Goal: Transaction & Acquisition: Purchase product/service

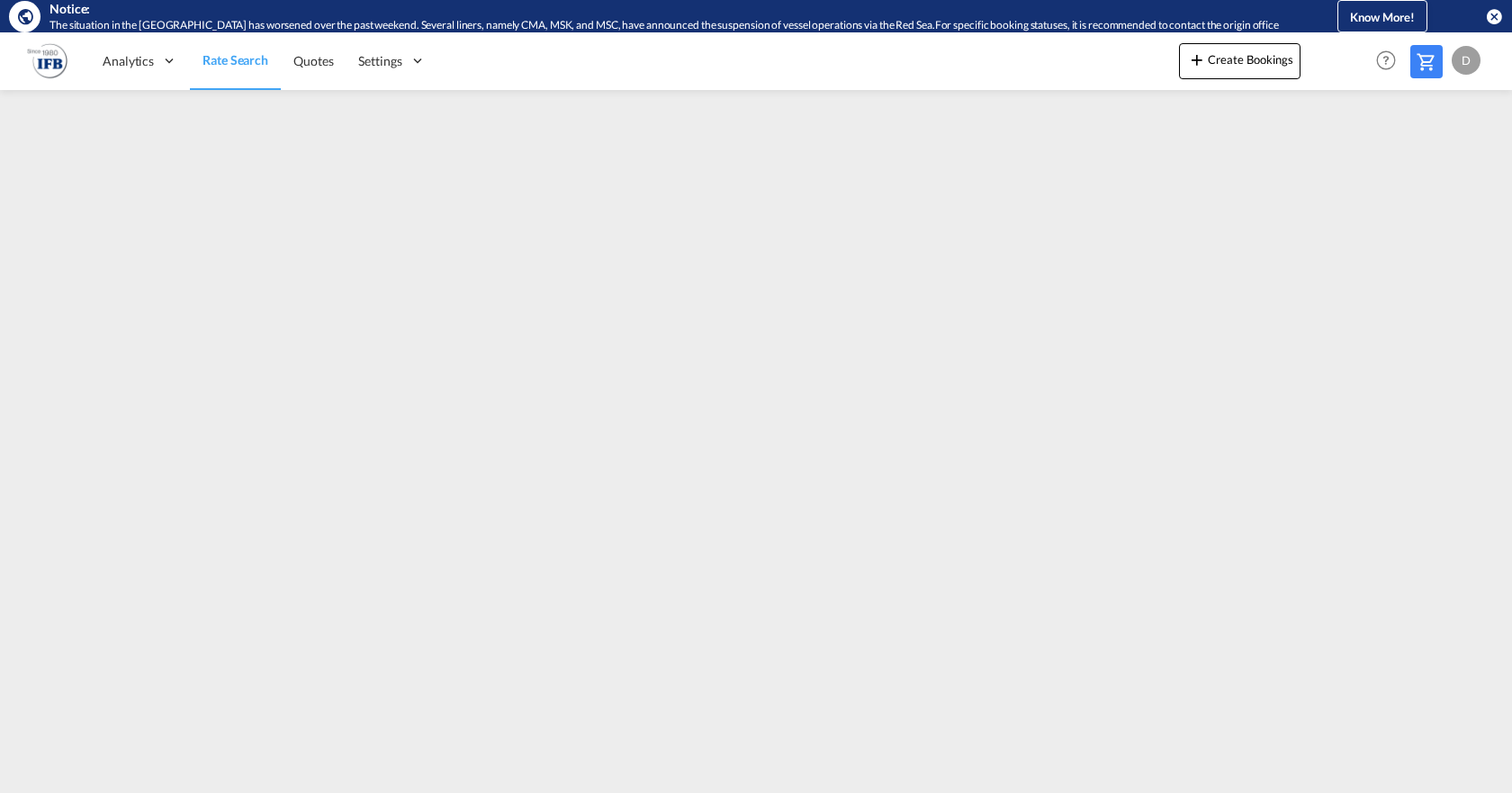
click at [1382, 20] on md-icon "icon-close-circle" at bounding box center [1494, 15] width 18 height 18
click at [1496, 12] on md-icon "icon-close-circle" at bounding box center [1494, 15] width 18 height 18
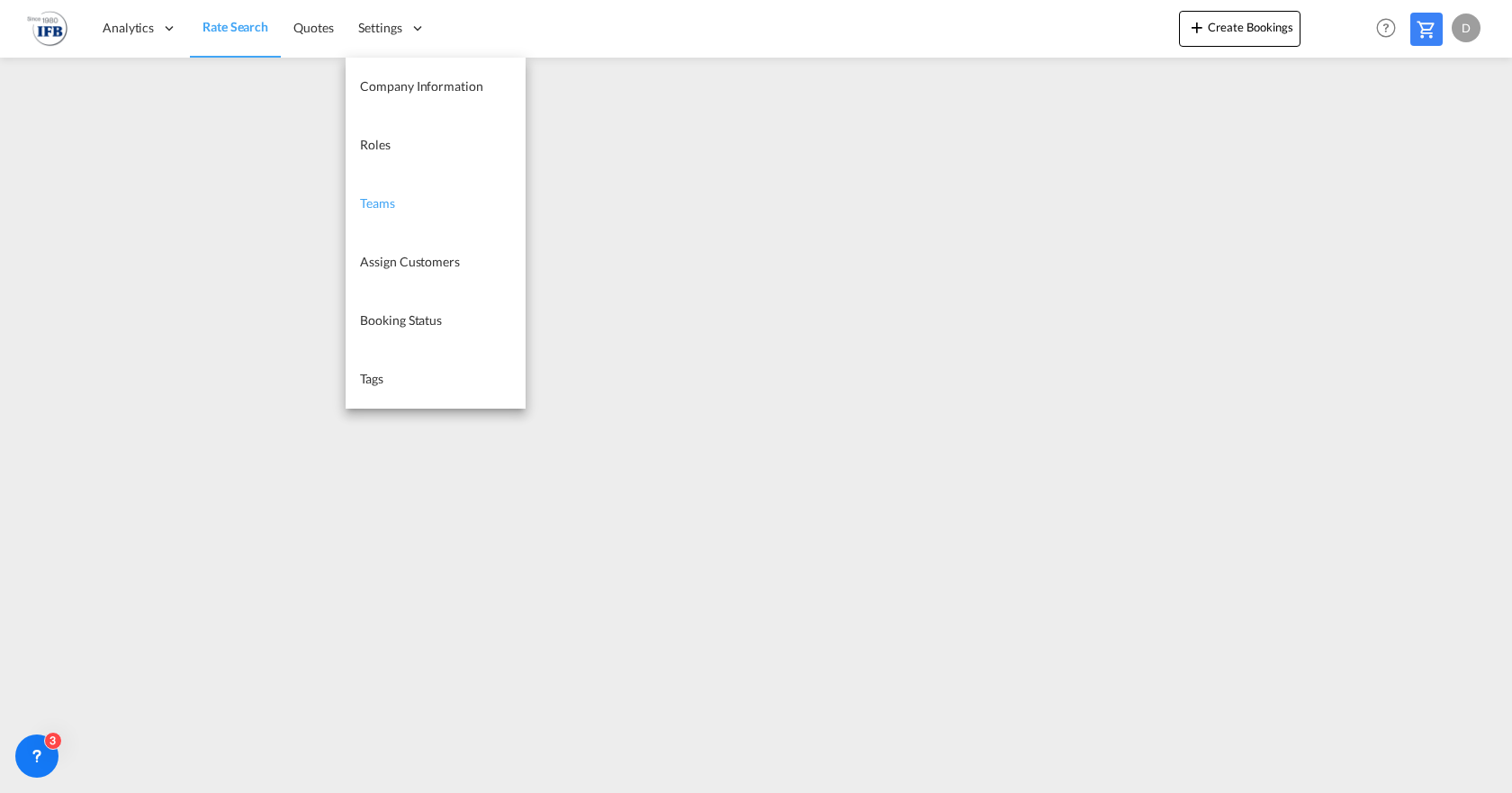
click at [397, 193] on link "Teams" at bounding box center [435, 204] width 180 height 59
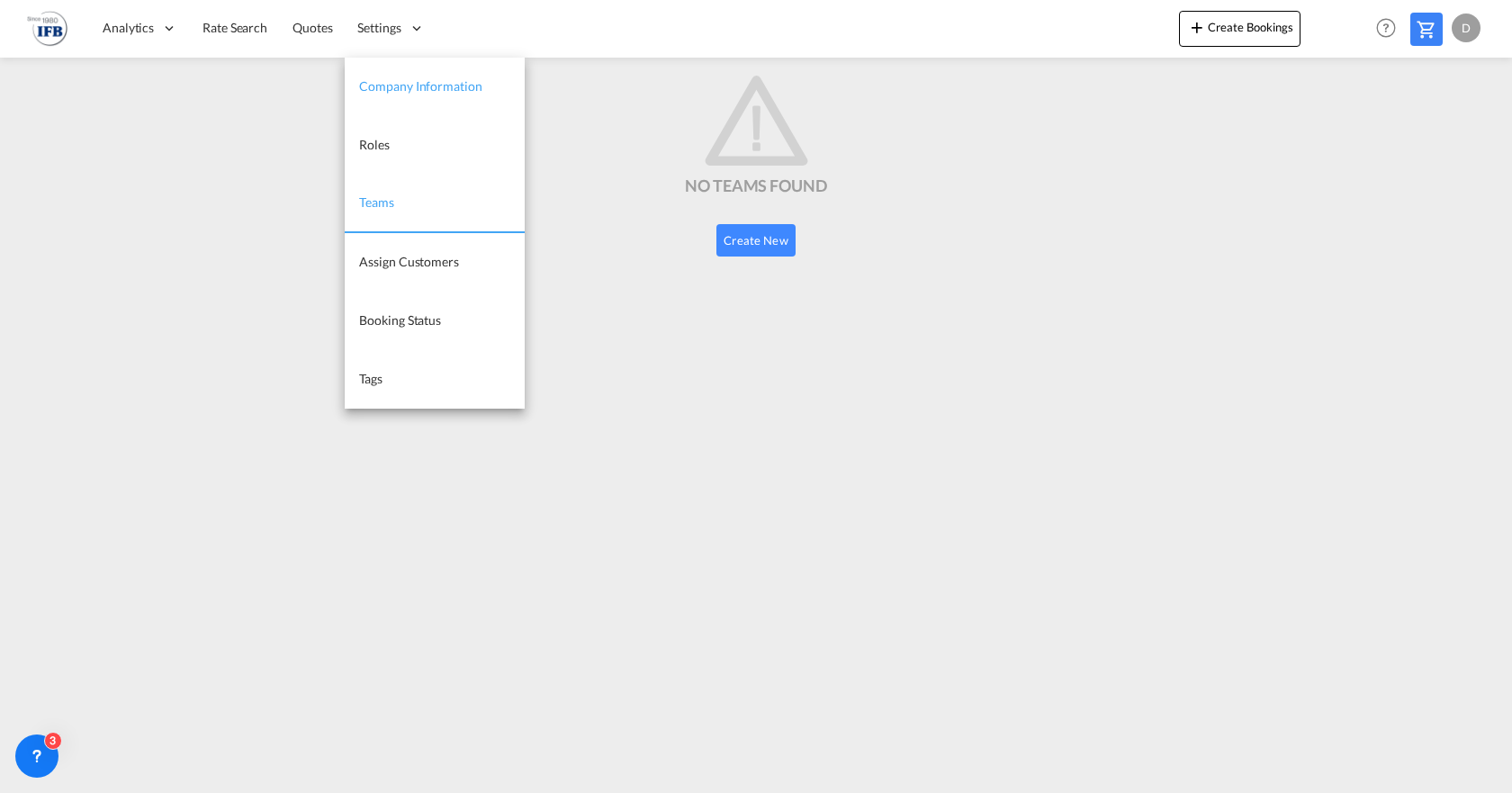
click at [408, 87] on span "Company Information" at bounding box center [420, 86] width 123 height 15
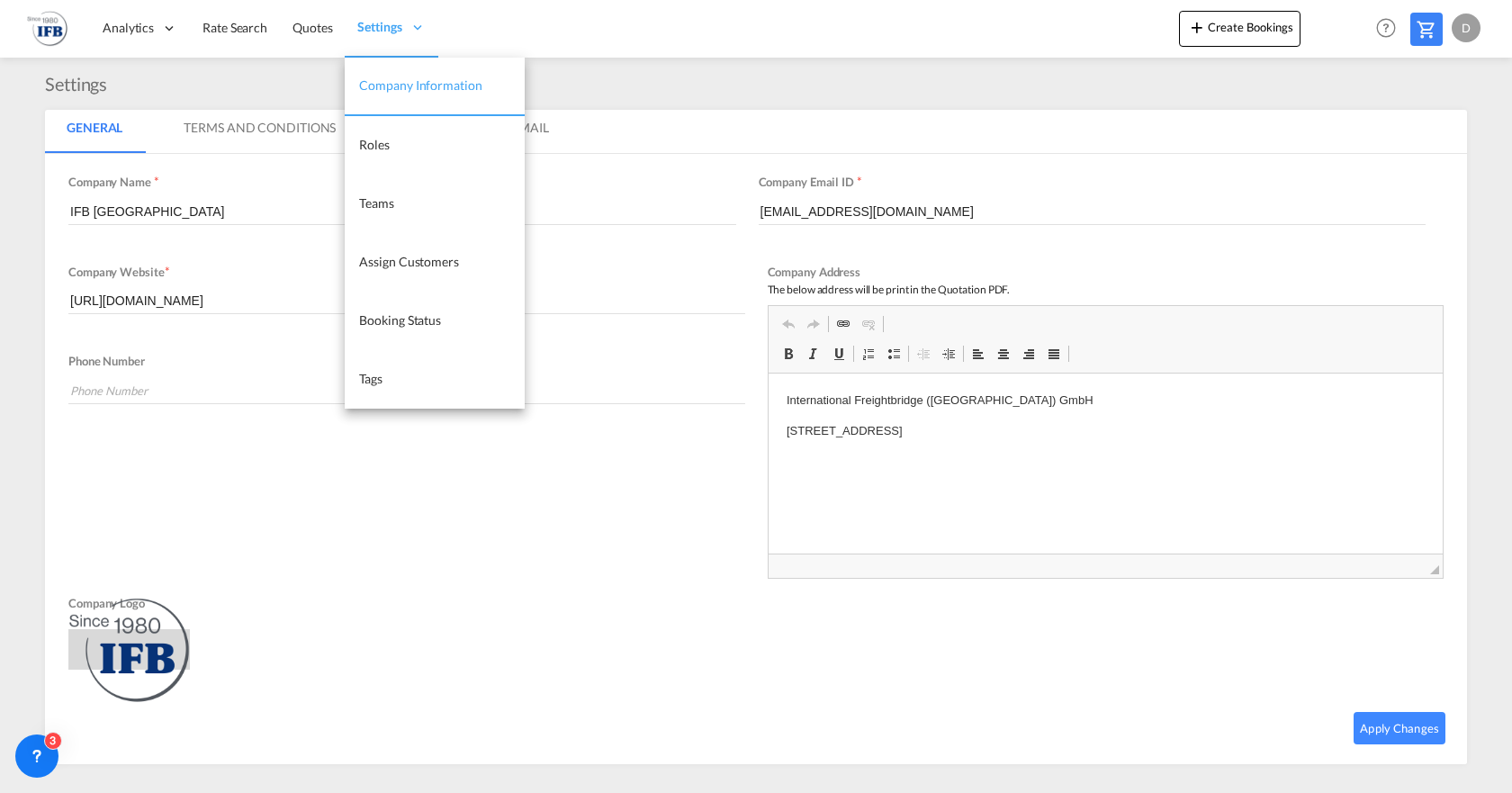
click at [423, 20] on icon at bounding box center [417, 27] width 16 height 16
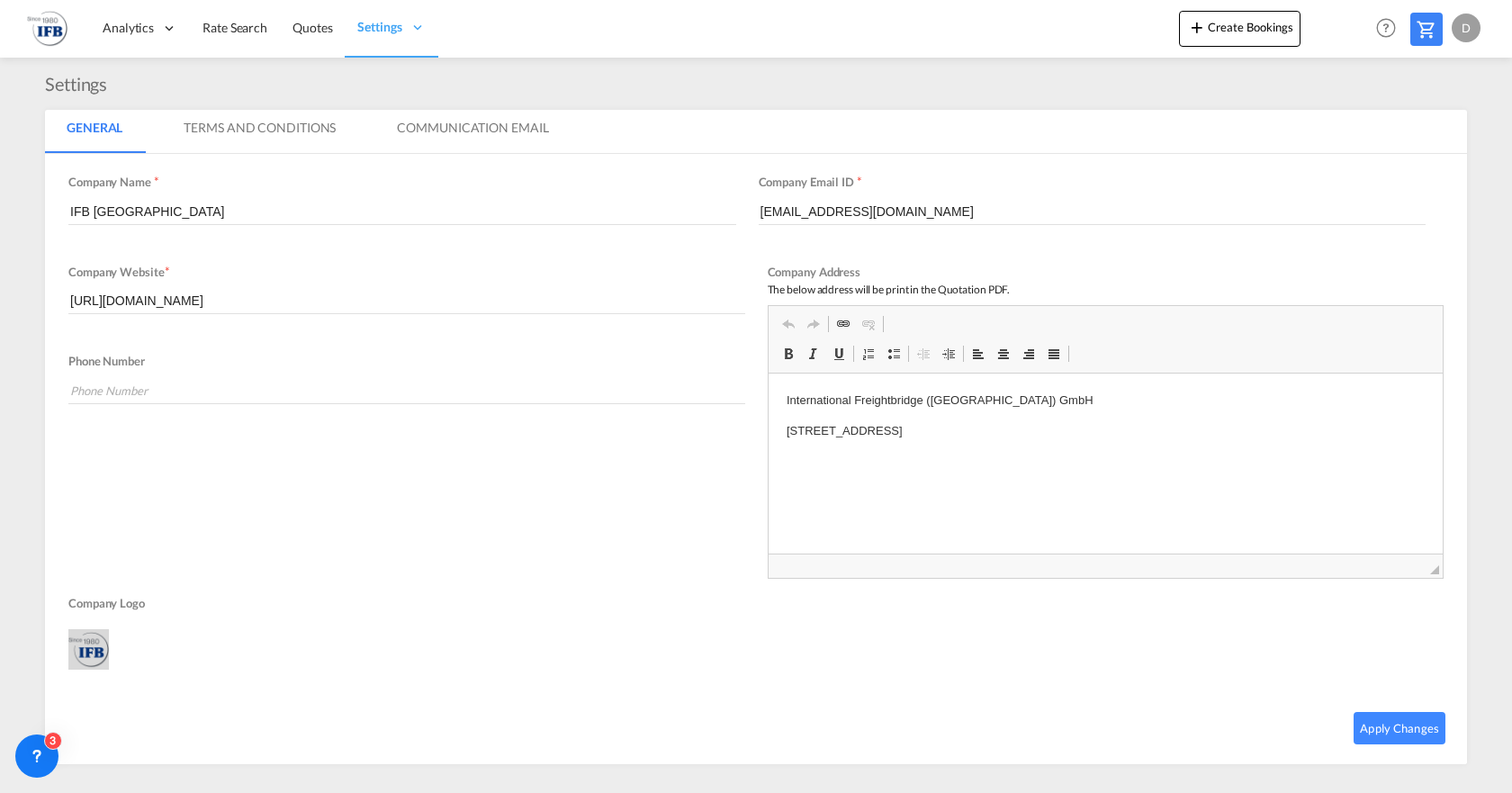
click at [1466, 22] on div "D" at bounding box center [1466, 28] width 29 height 29
click at [1439, 81] on button "My Profile" at bounding box center [1444, 78] width 117 height 36
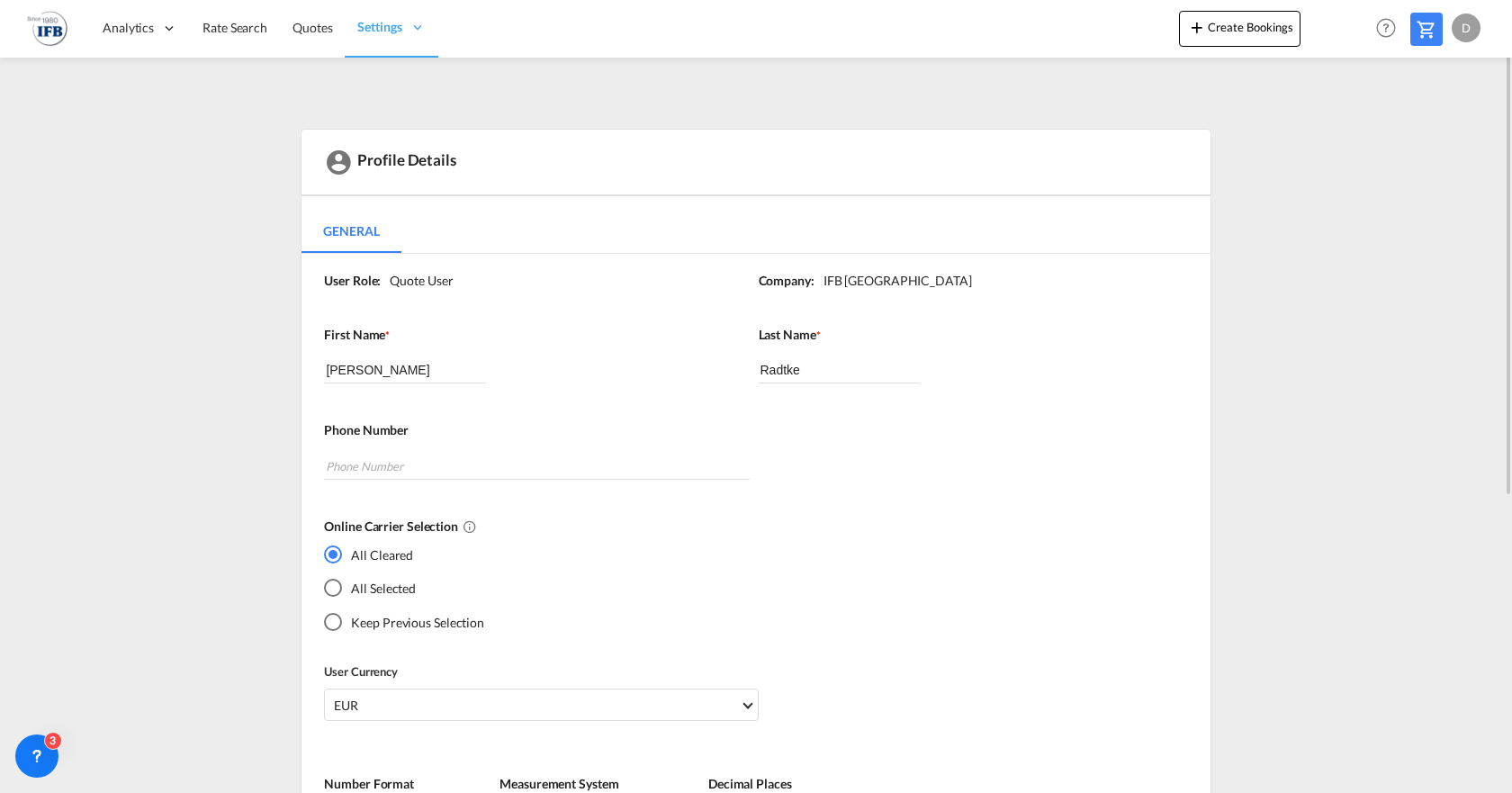
click at [37, 24] on img at bounding box center [47, 28] width 41 height 41
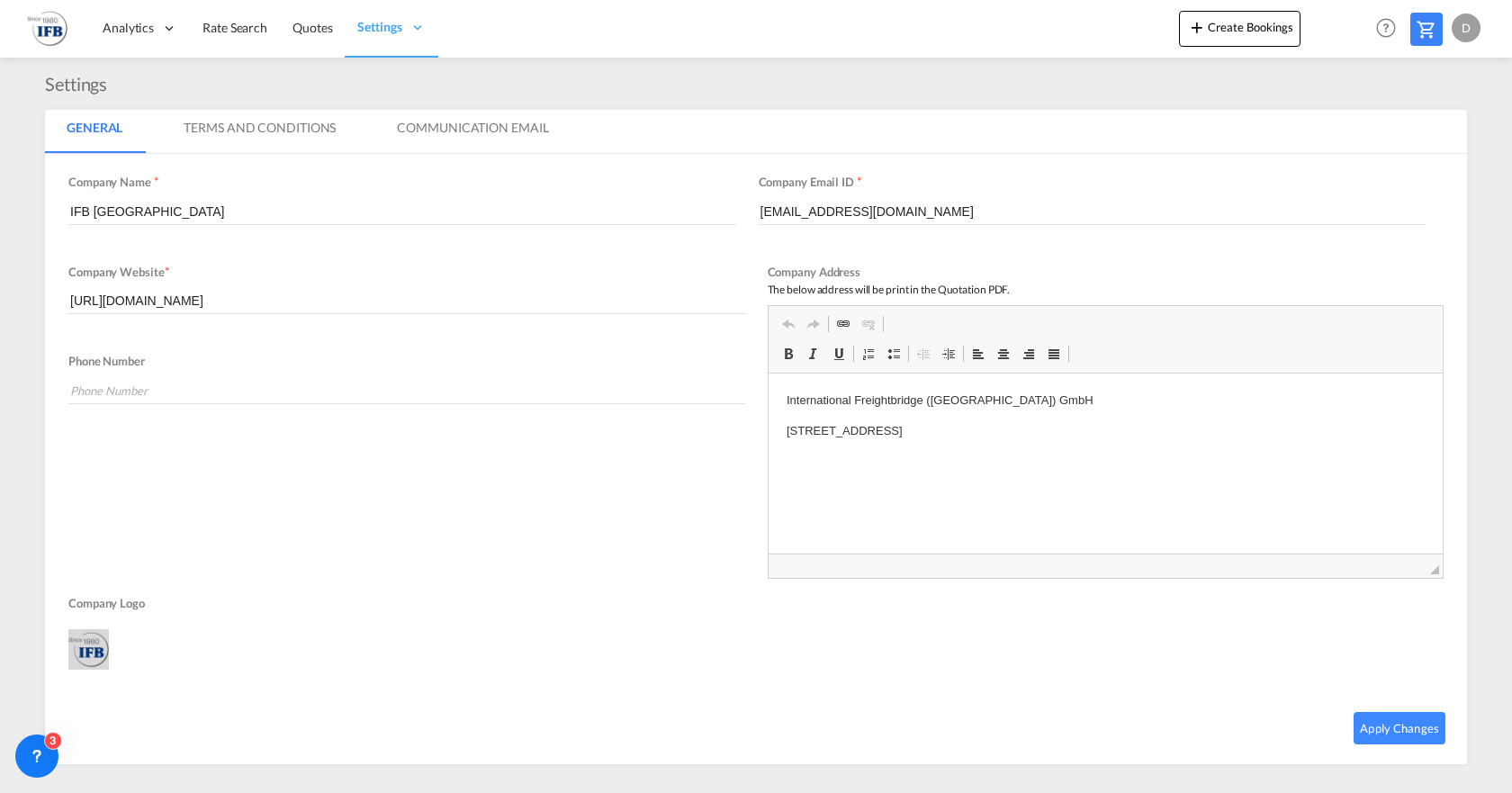
click at [308, 126] on md-tab-item "Terms And Conditions" at bounding box center [260, 131] width 195 height 43
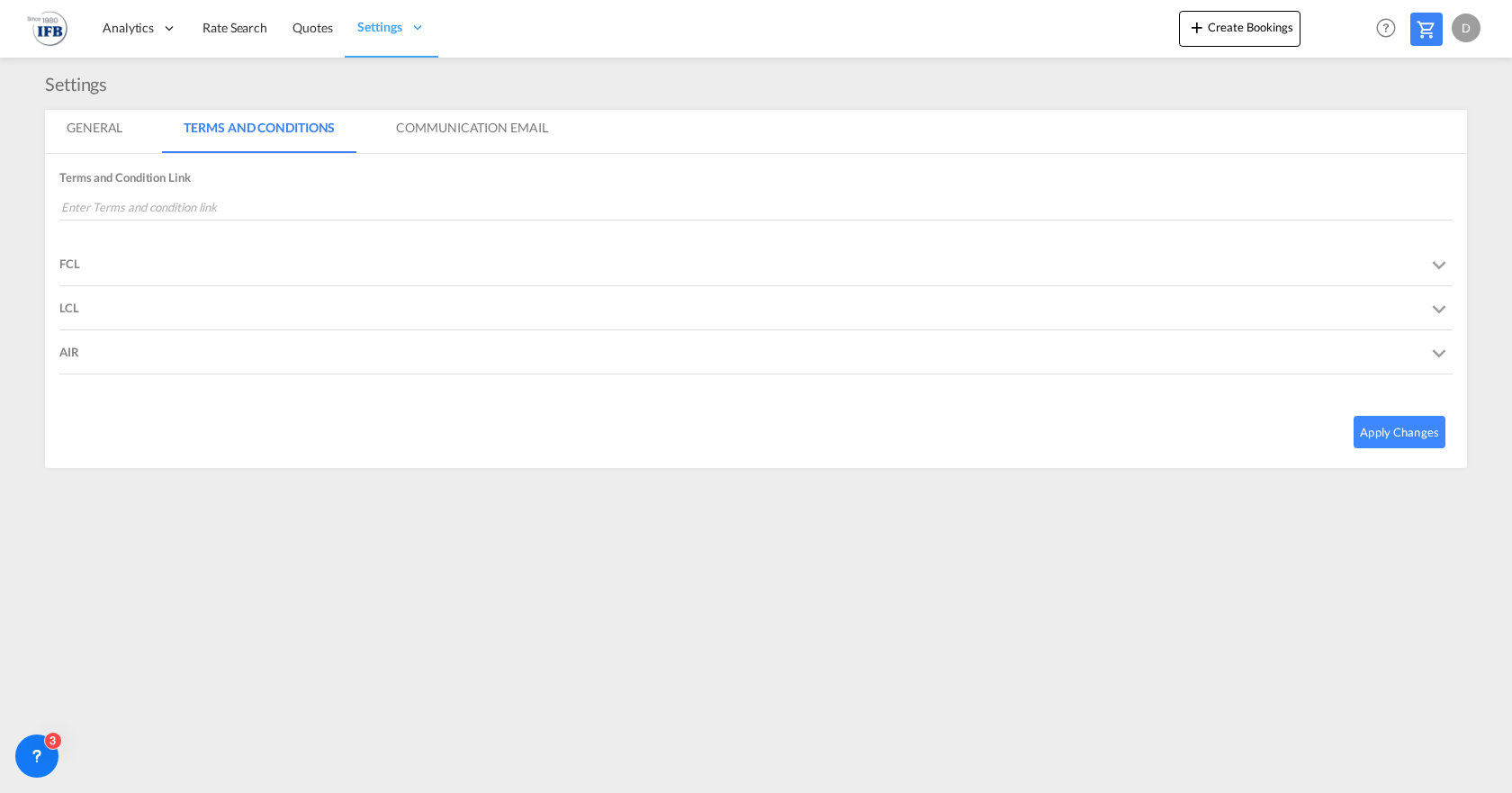
click at [68, 262] on div "FCL" at bounding box center [69, 263] width 20 height 43
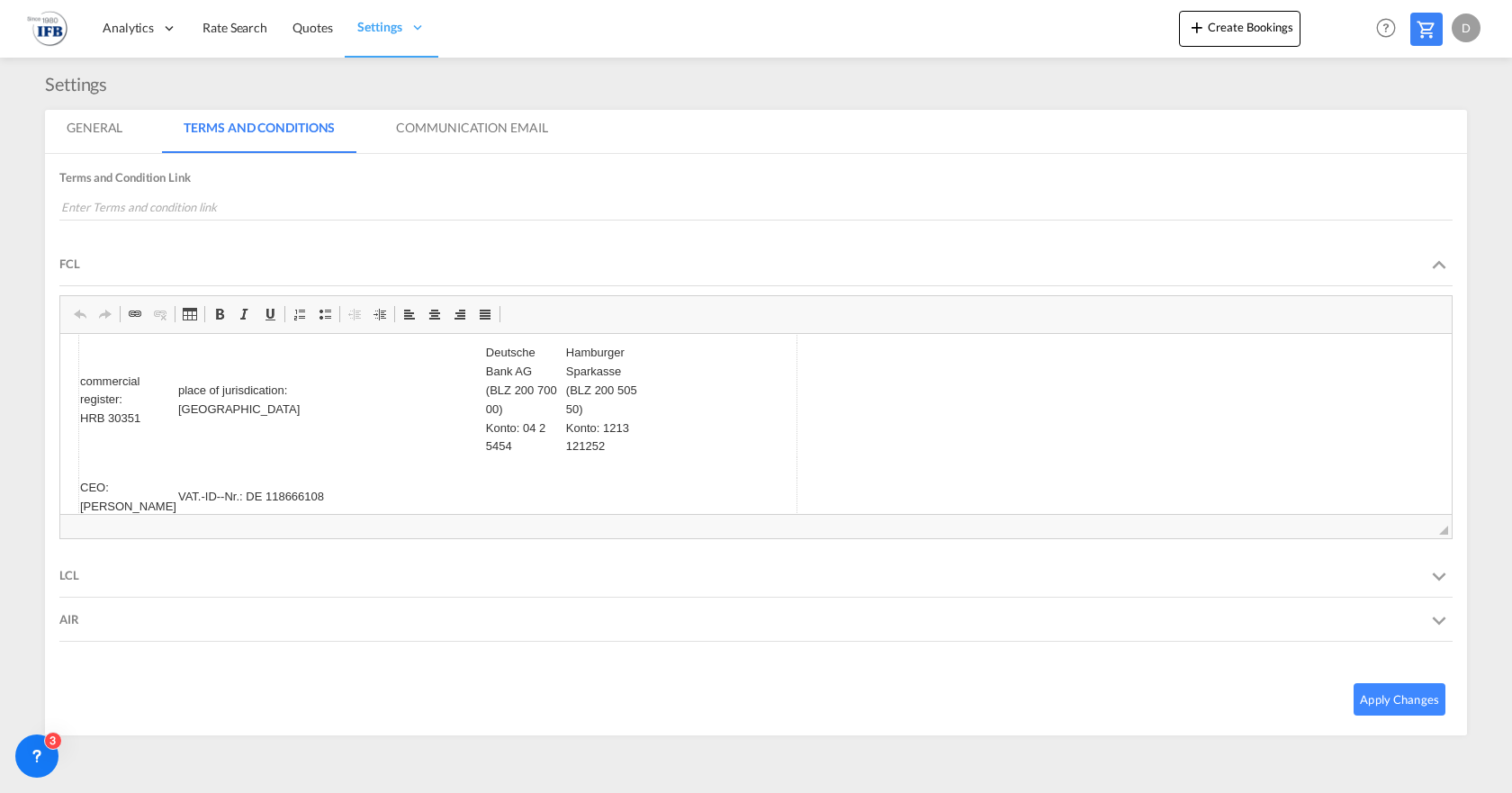
scroll to position [1504, 0]
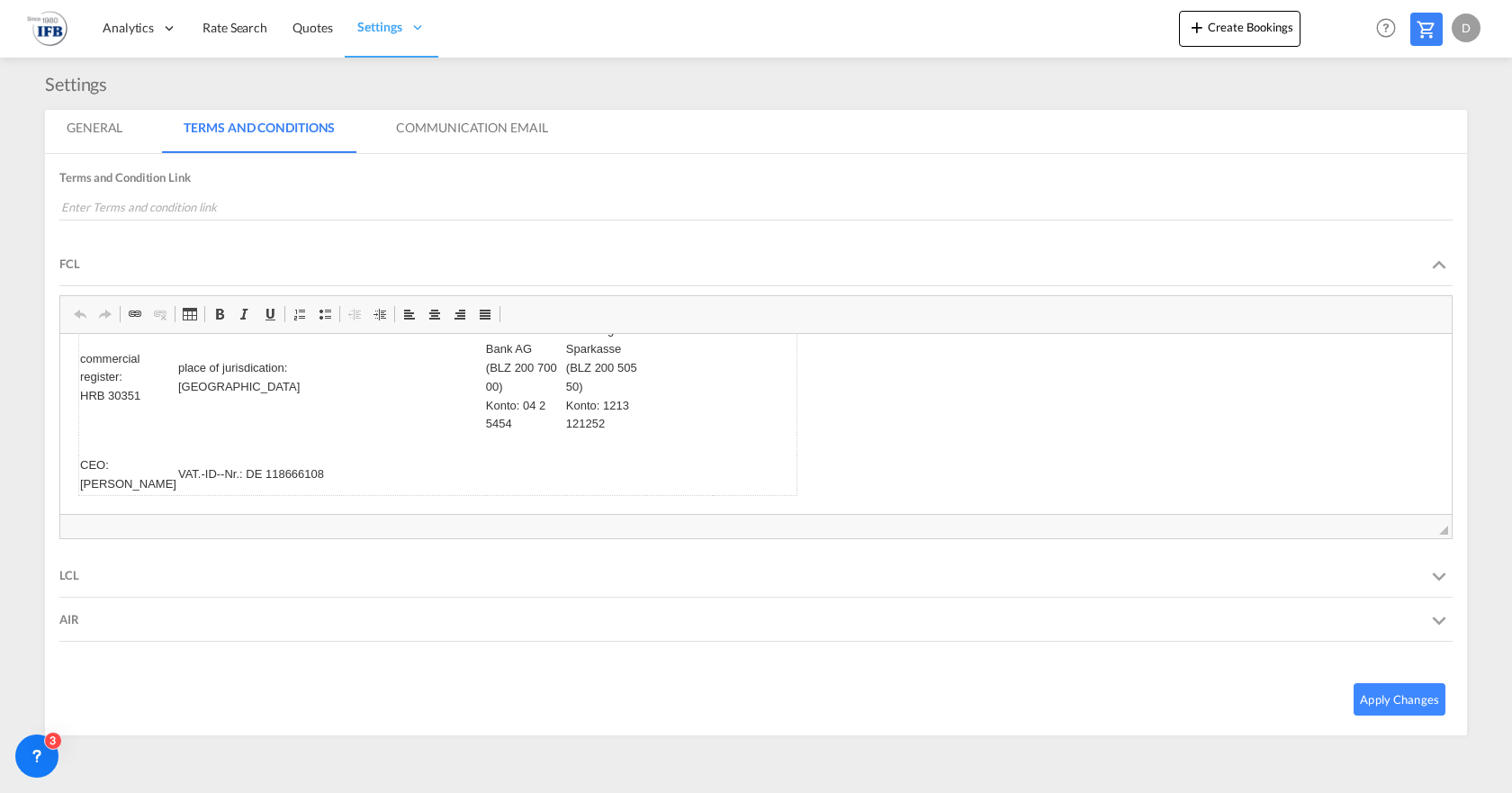
click at [69, 573] on div "LCL" at bounding box center [69, 575] width 20 height 43
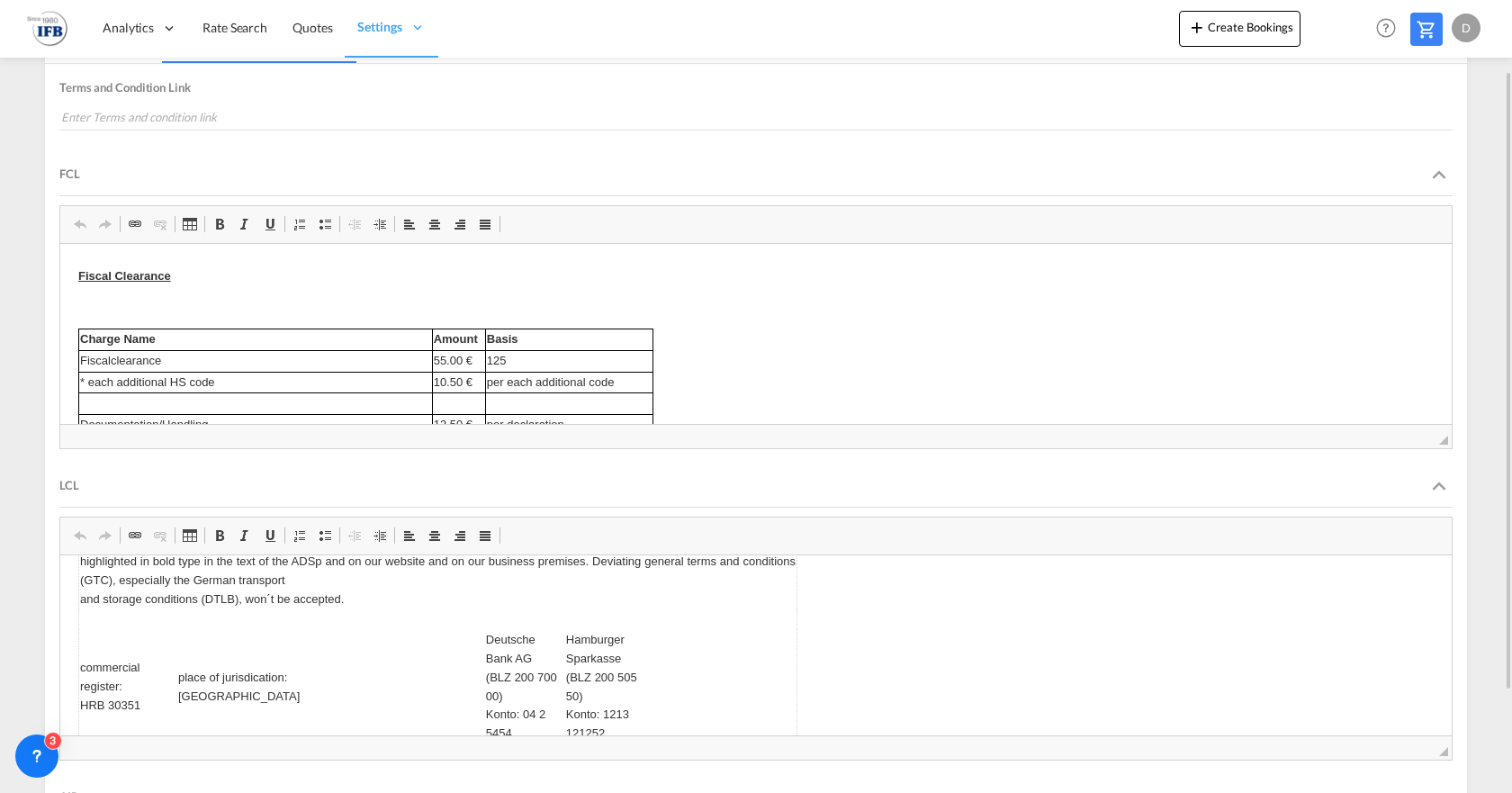
scroll to position [0, 0]
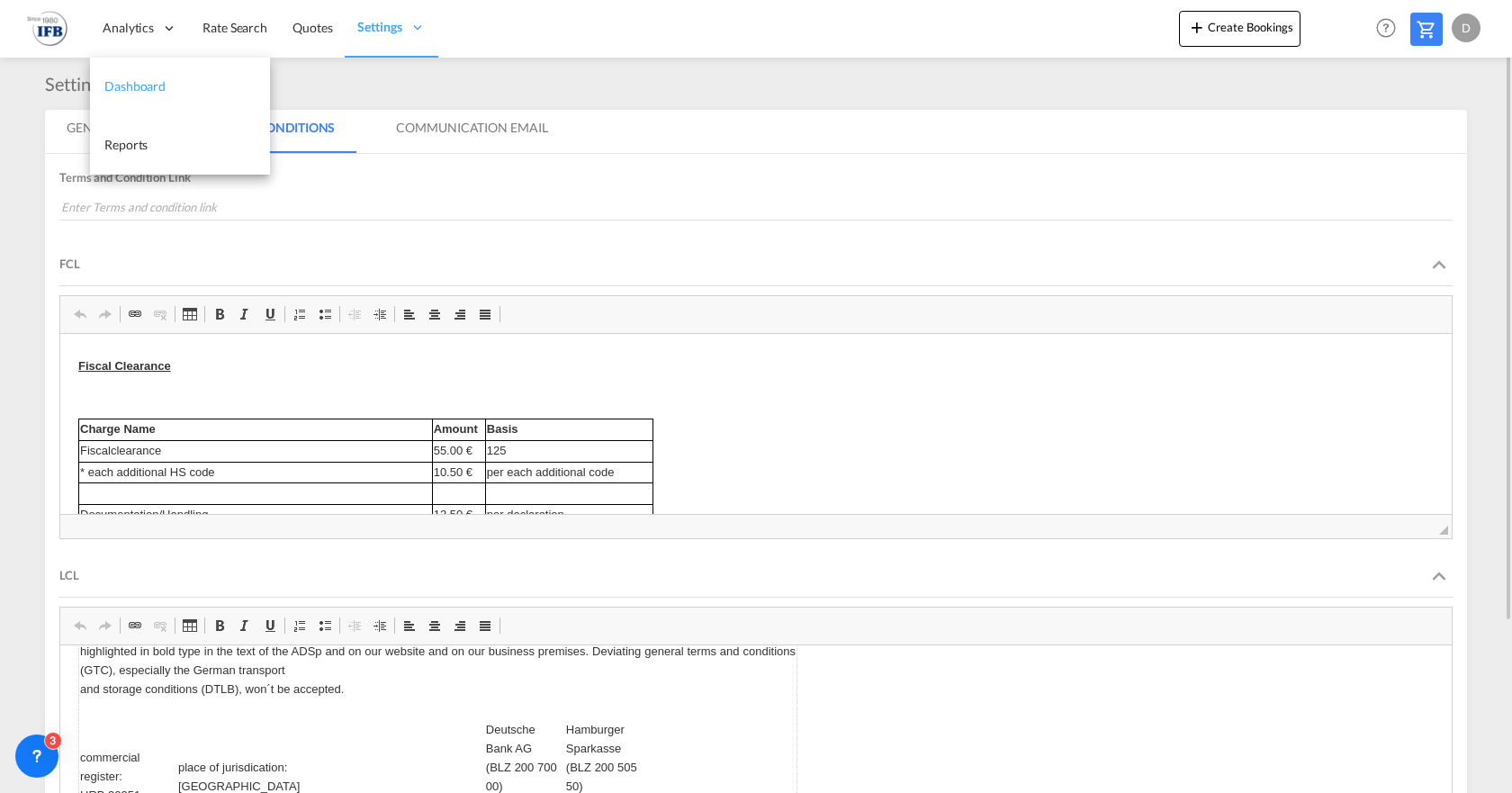
click at [152, 74] on link "Dashboard" at bounding box center [179, 87] width 180 height 59
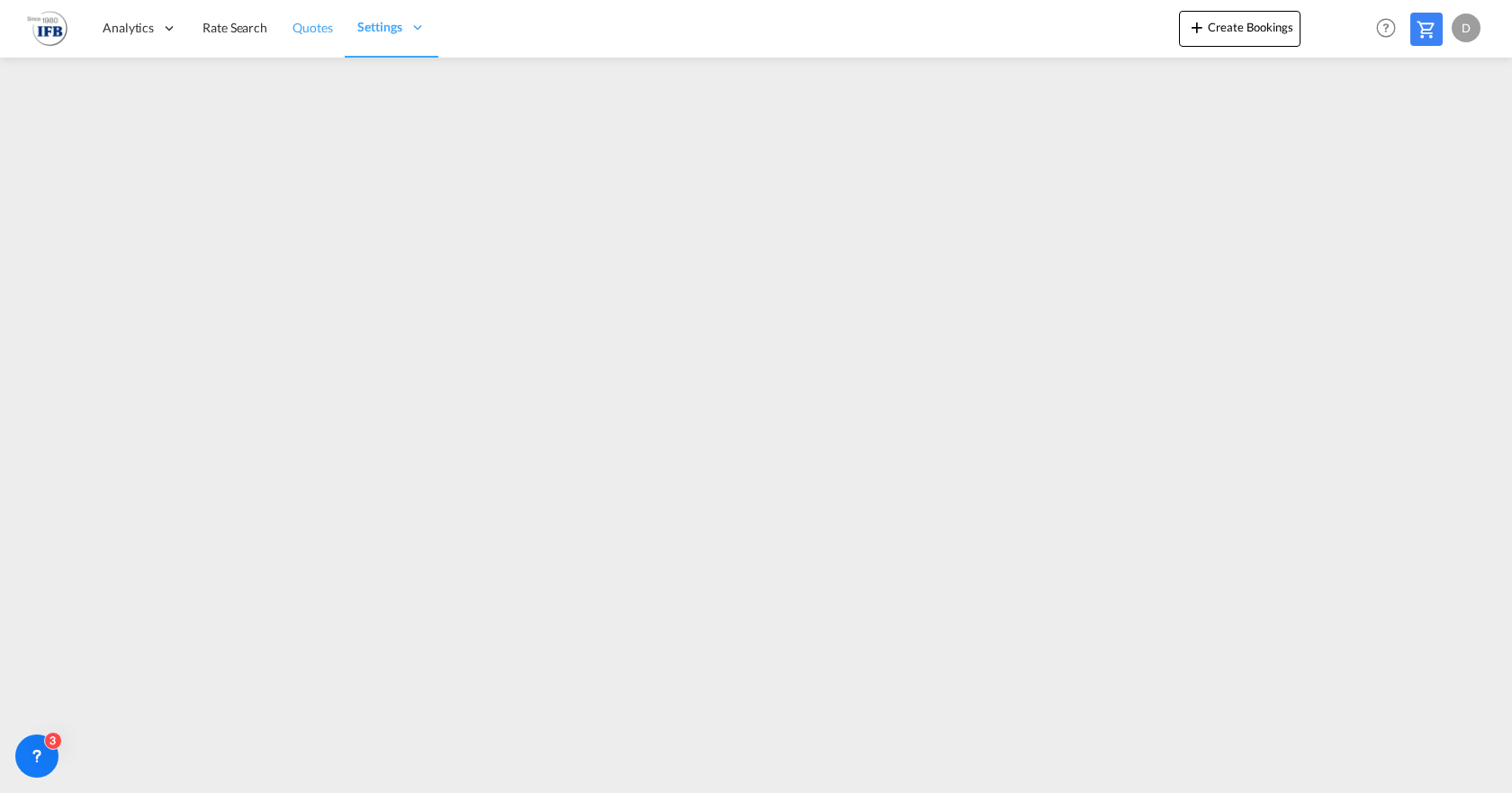
click at [325, 31] on span "Quotes" at bounding box center [312, 28] width 40 height 15
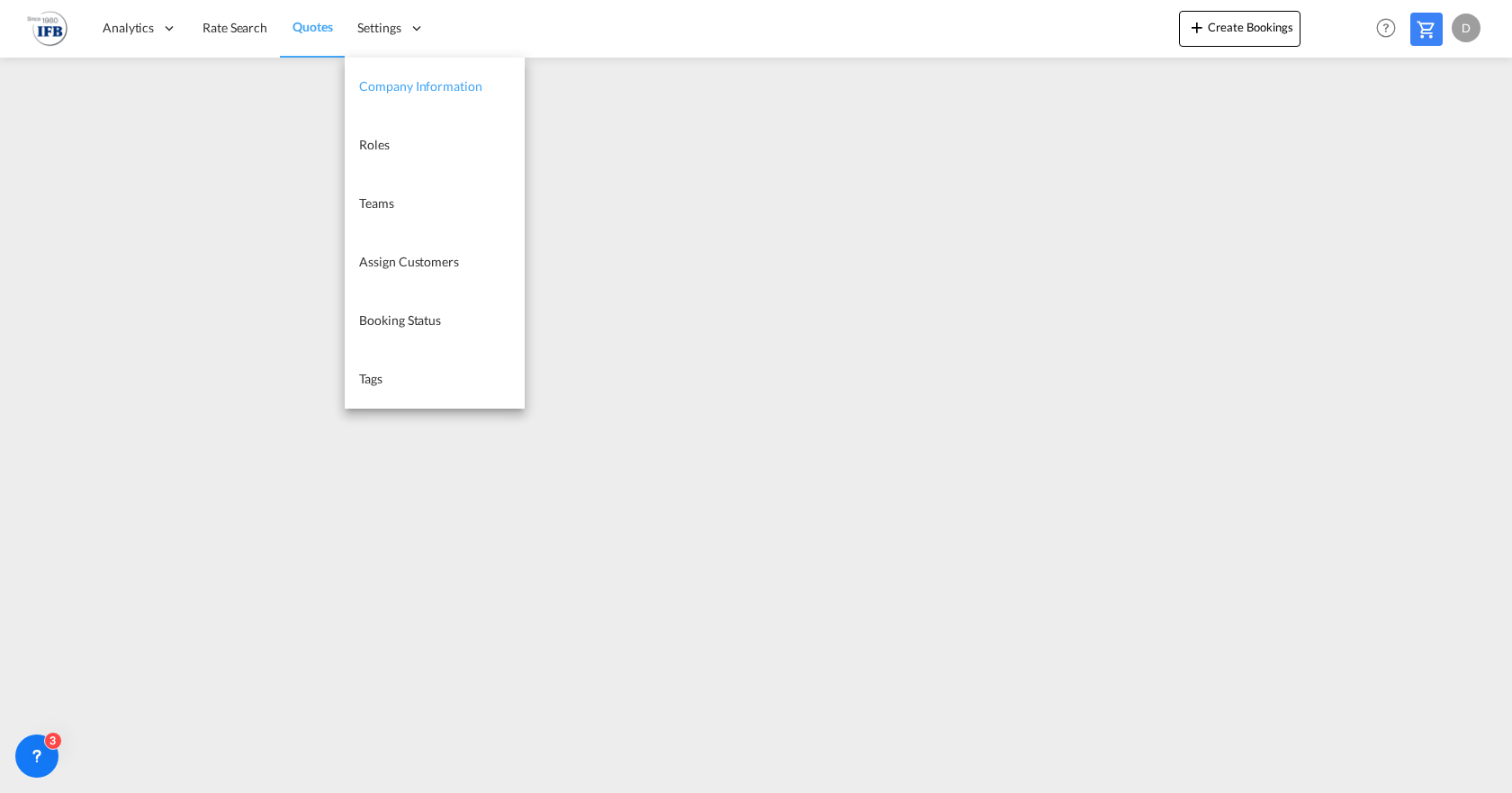
click at [433, 79] on span "Company Information" at bounding box center [420, 86] width 123 height 15
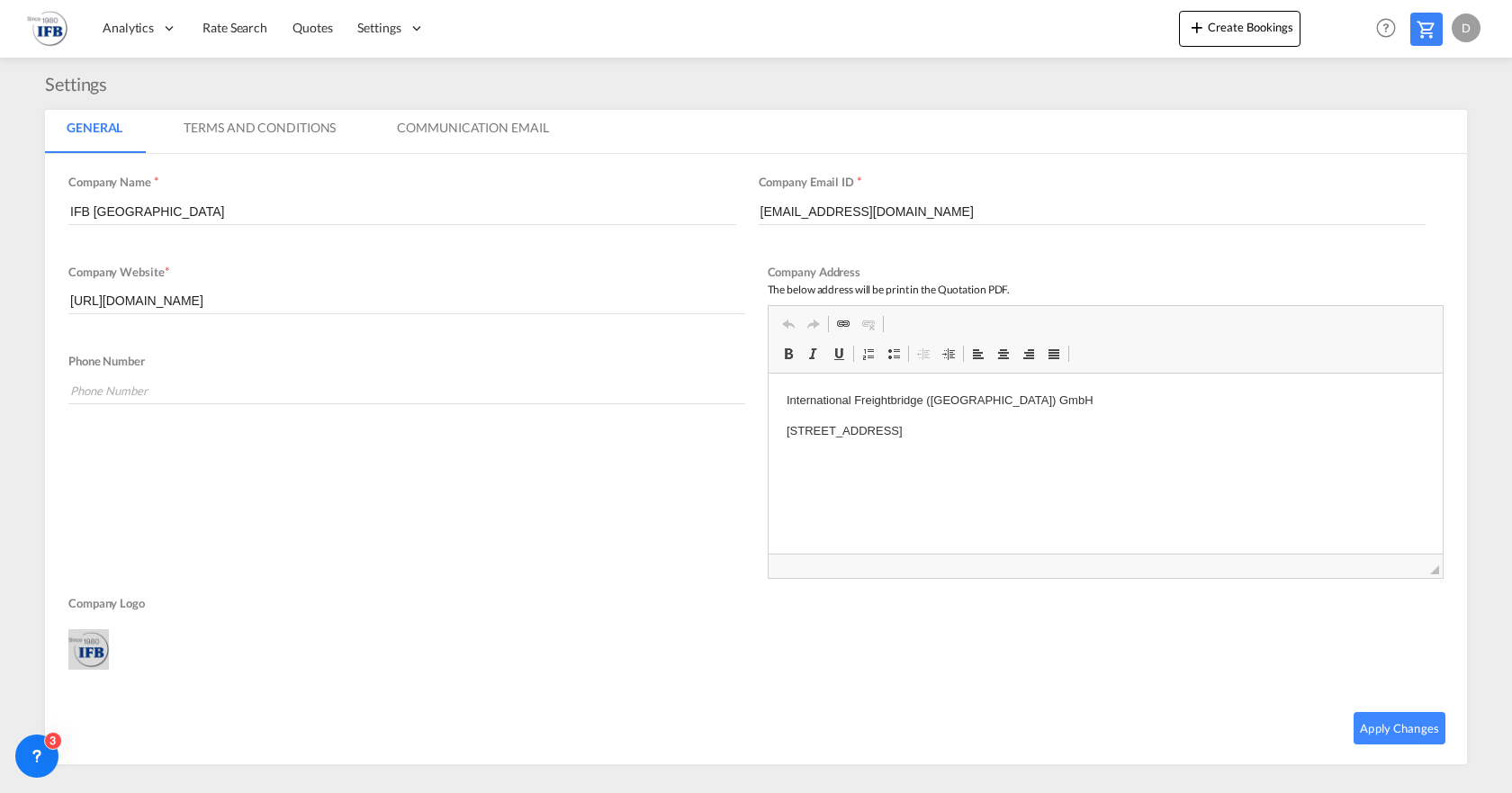
click at [646, 86] on div "Settings" at bounding box center [756, 84] width 1422 height 25
click at [474, 126] on md-tab-item "Communication Email" at bounding box center [472, 131] width 194 height 43
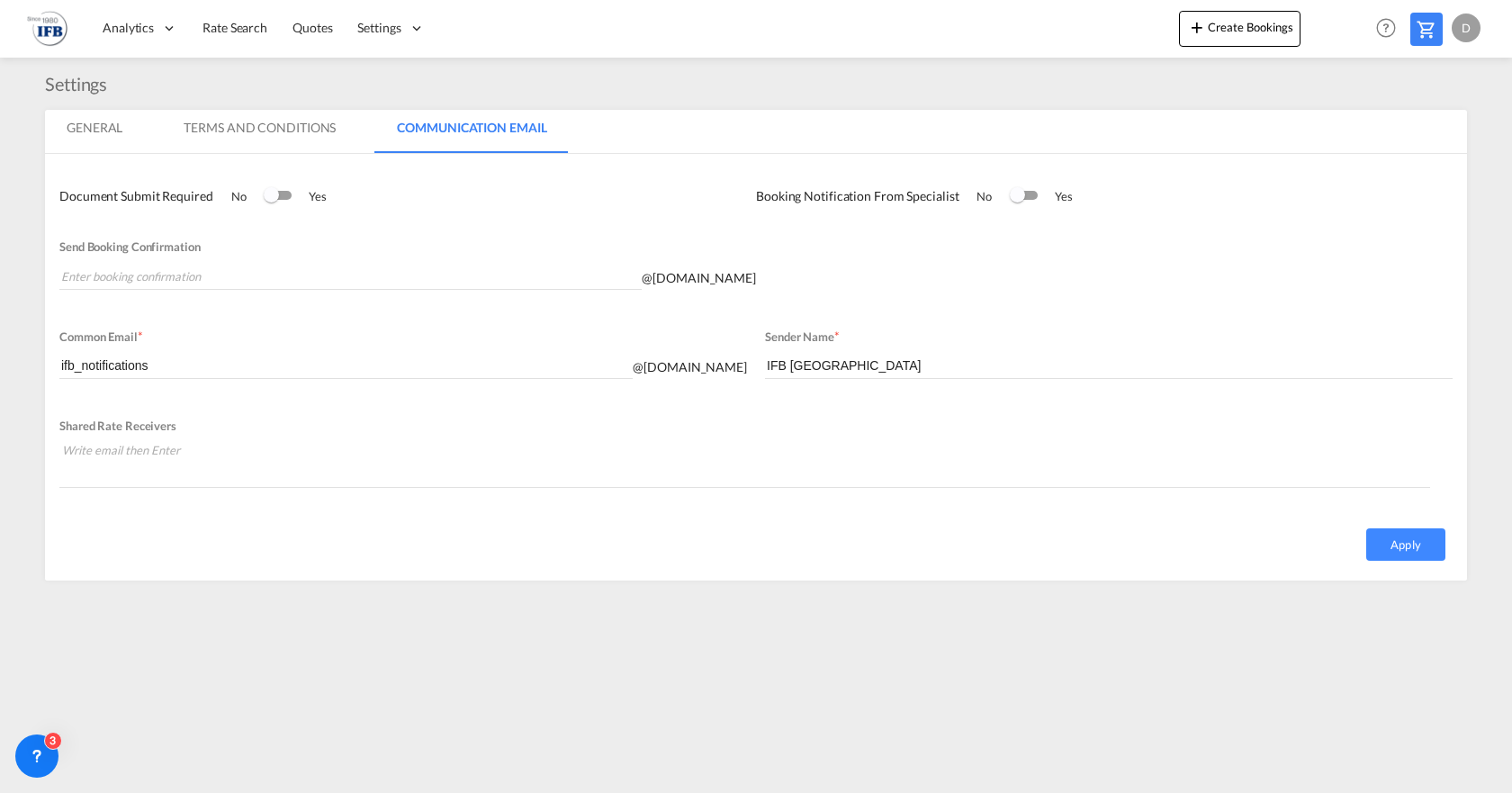
click at [292, 123] on md-tab-item "Terms And Conditions" at bounding box center [260, 131] width 195 height 43
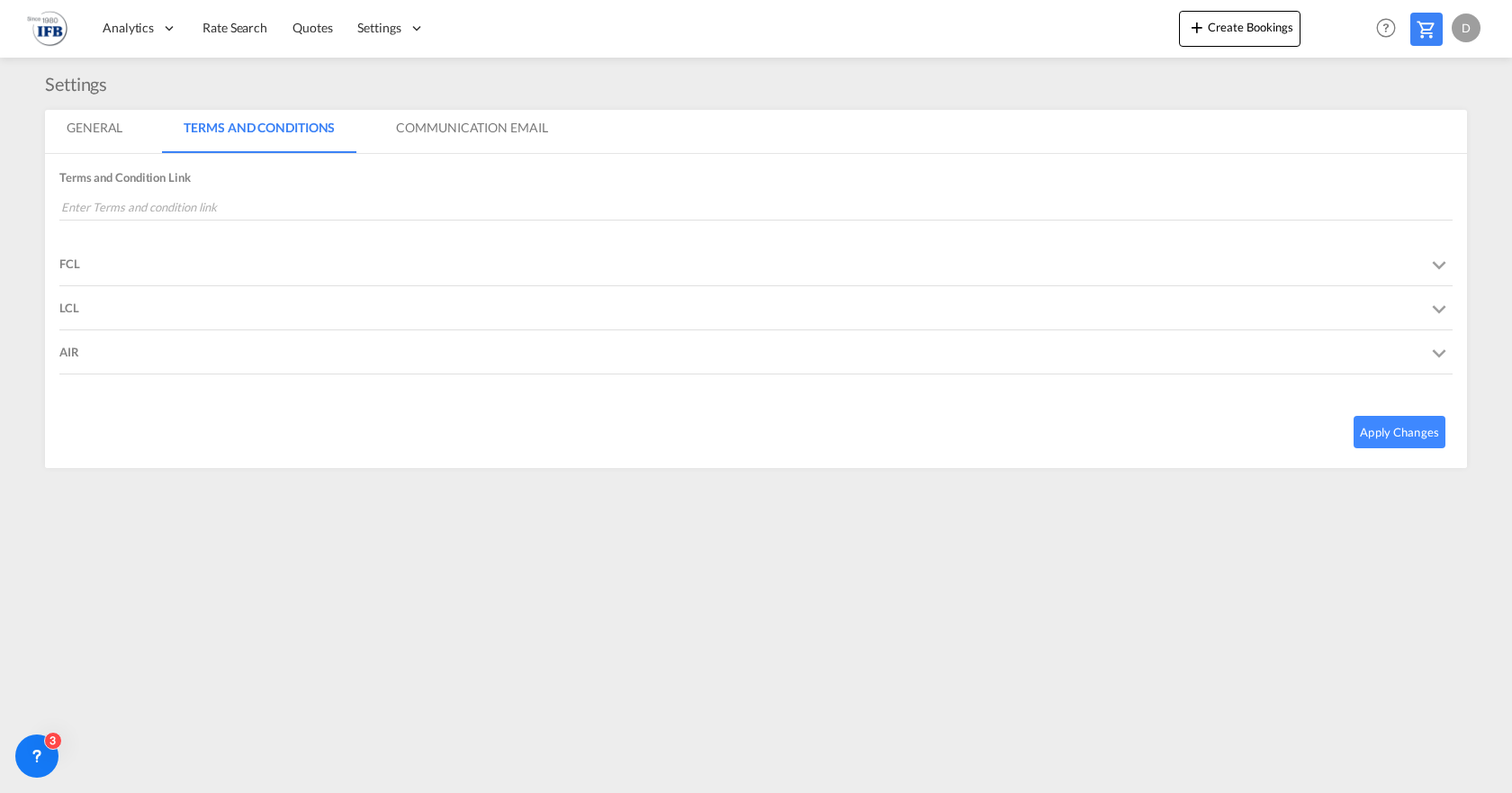
click at [112, 123] on md-tab-item "General" at bounding box center [95, 131] width 99 height 43
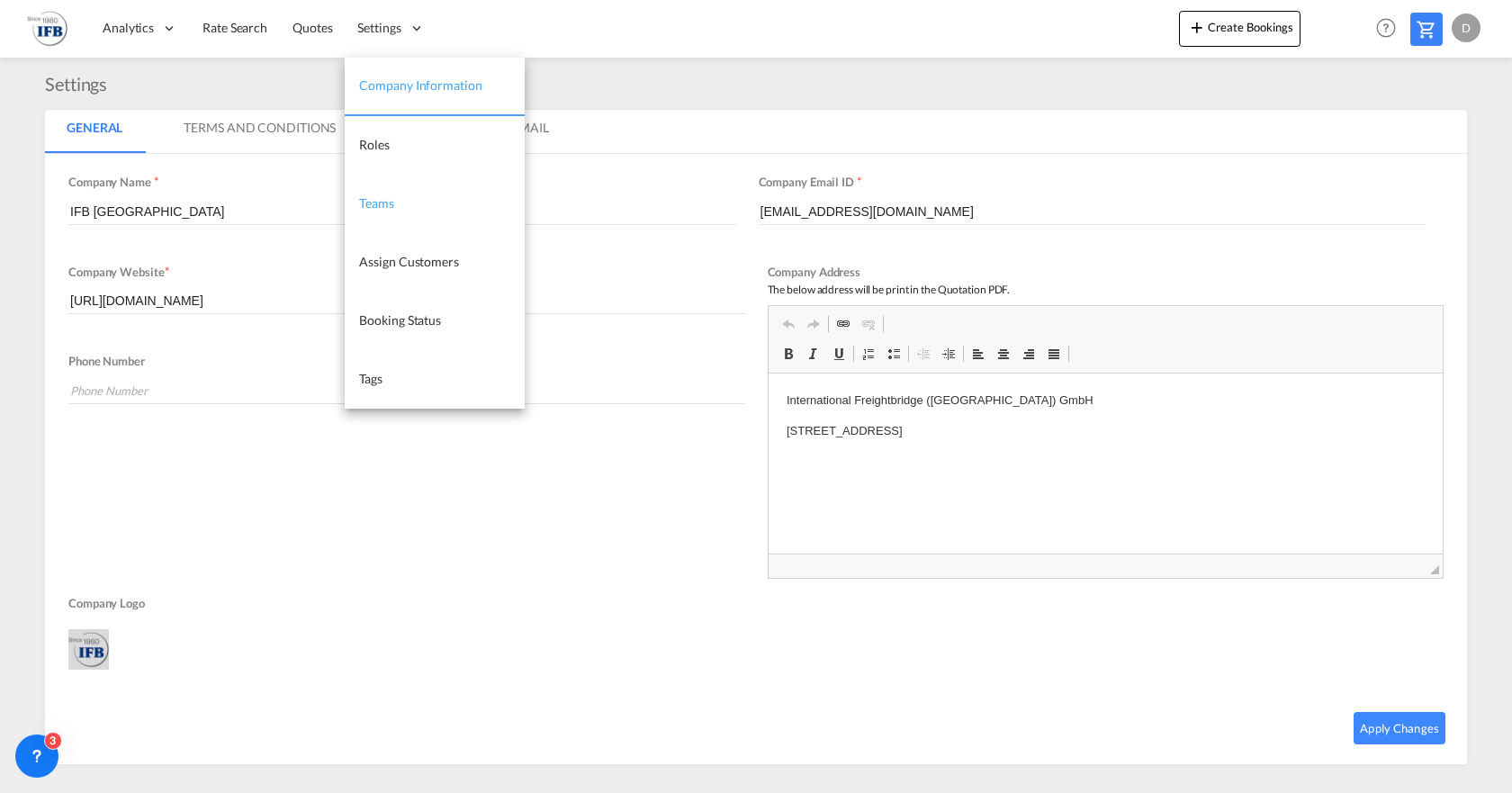
click at [397, 199] on link "Teams" at bounding box center [434, 204] width 180 height 59
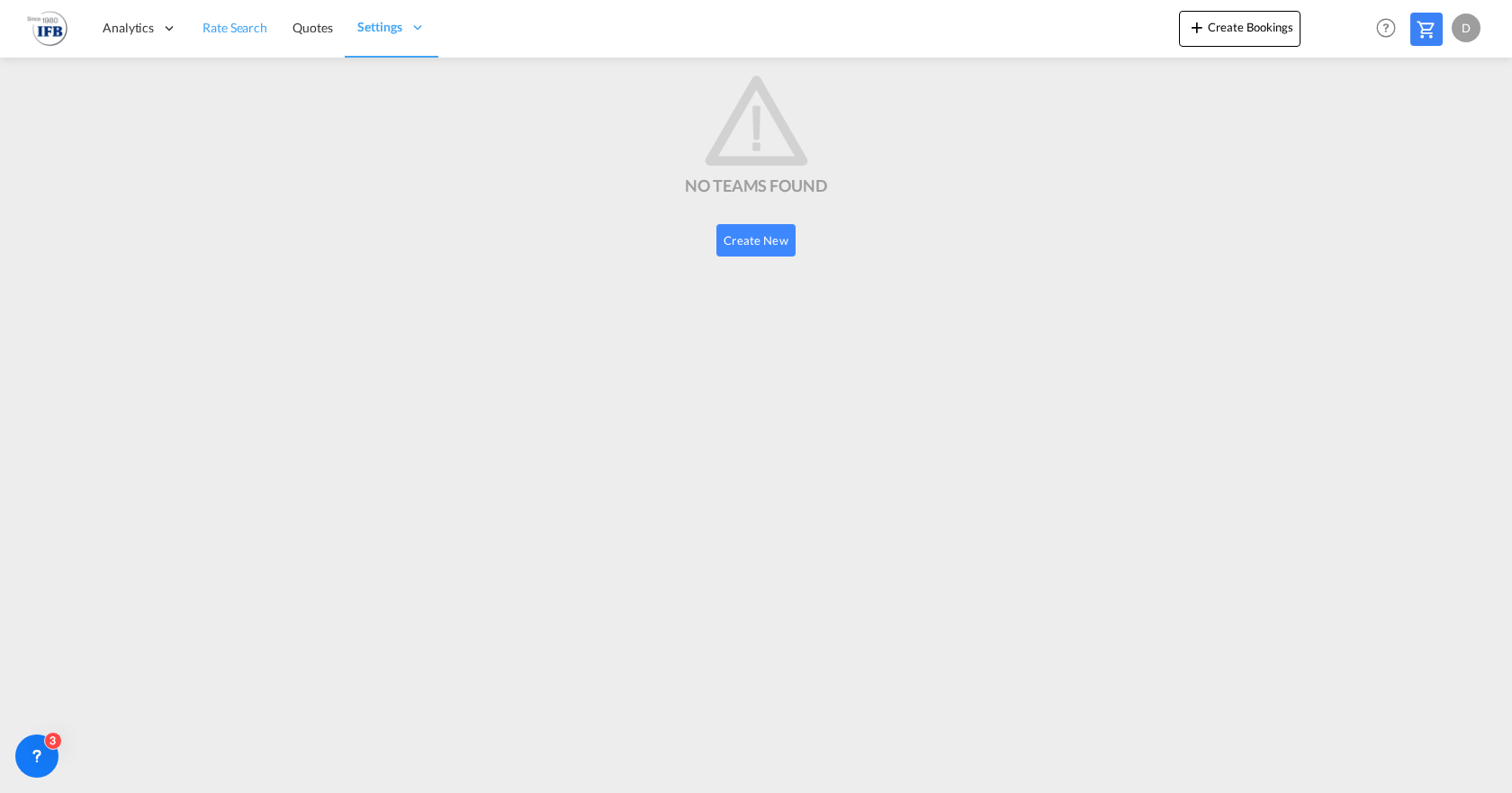
click at [217, 33] on span "Rate Search" at bounding box center [234, 28] width 65 height 15
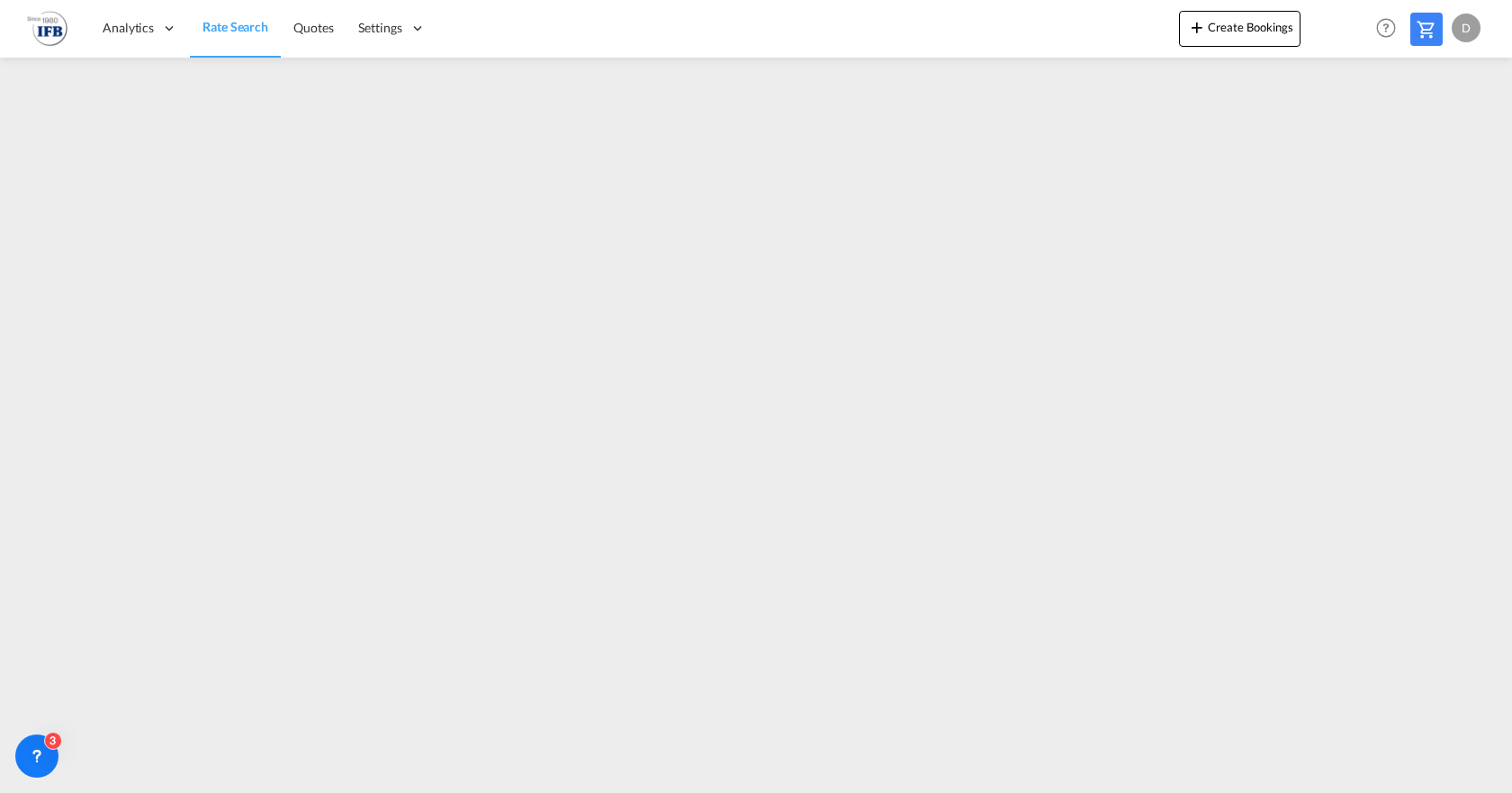
click at [1427, 20] on md-icon at bounding box center [1426, 30] width 21 height 21
click at [308, 20] on span "Quotes" at bounding box center [313, 28] width 40 height 15
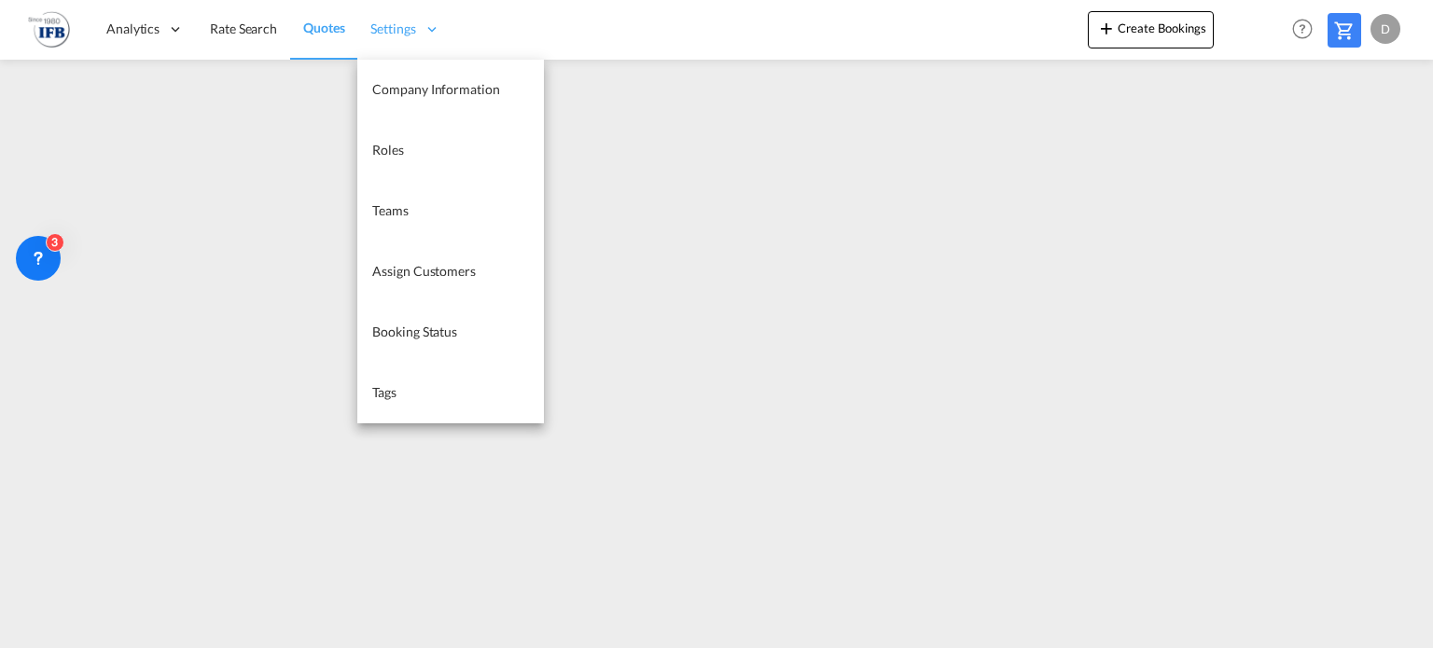
click at [425, 30] on icon at bounding box center [431, 29] width 17 height 17
click at [423, 30] on icon at bounding box center [431, 29] width 17 height 17
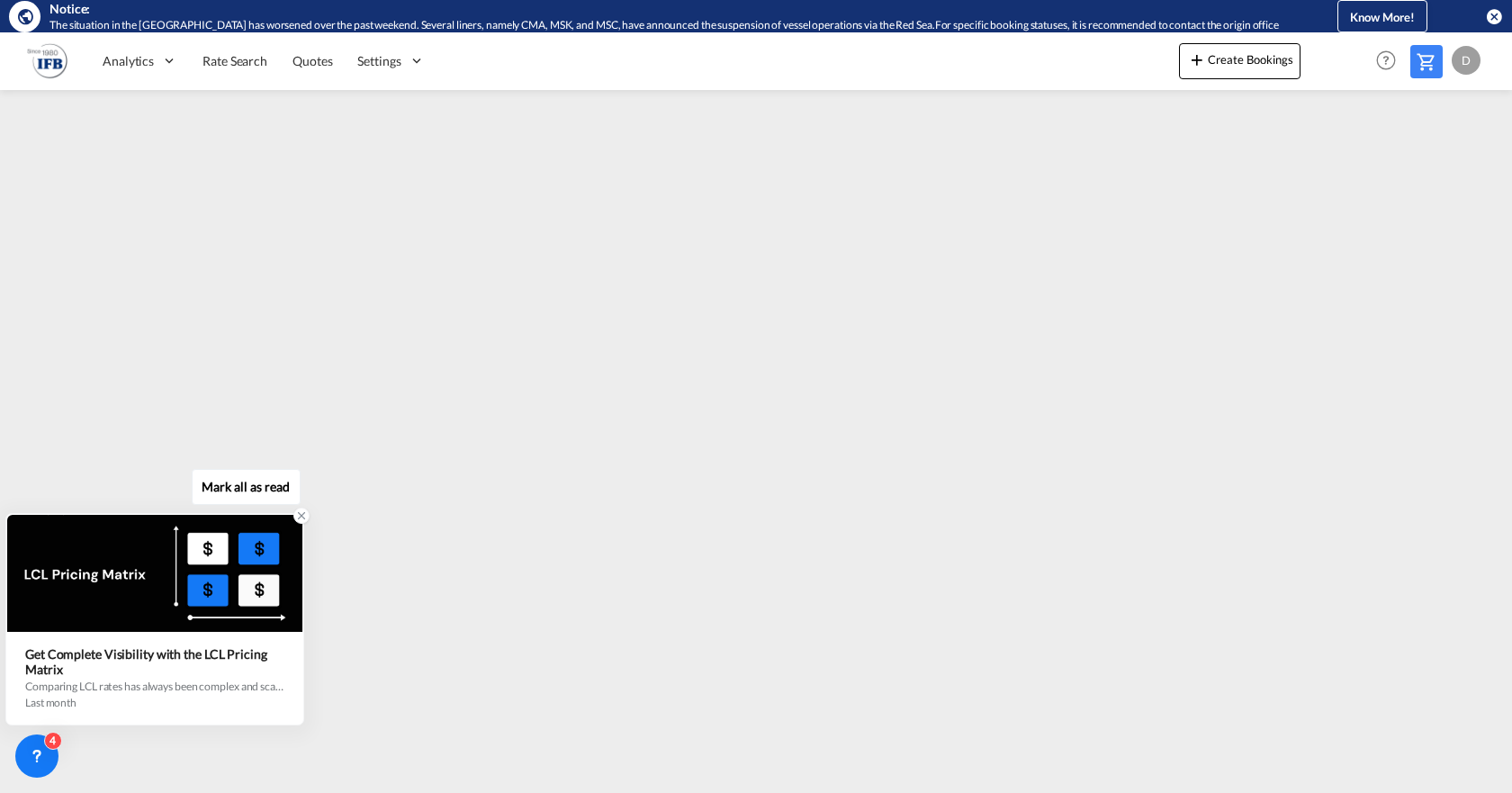
click at [296, 514] on icon at bounding box center [301, 515] width 13 height 13
